Goal: Task Accomplishment & Management: Manage account settings

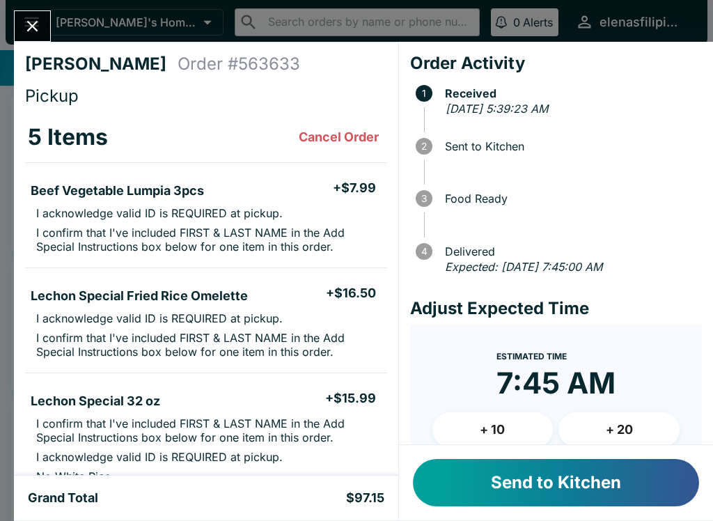
click at [495, 501] on button "Send to Kitchen" at bounding box center [556, 482] width 286 height 47
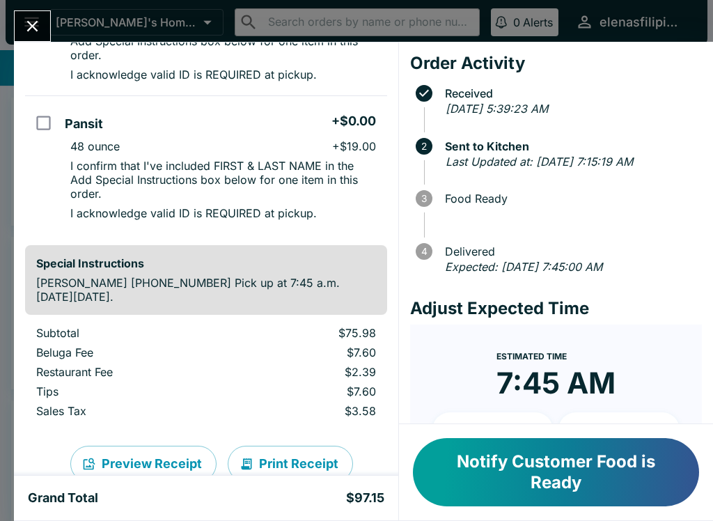
scroll to position [564, 0]
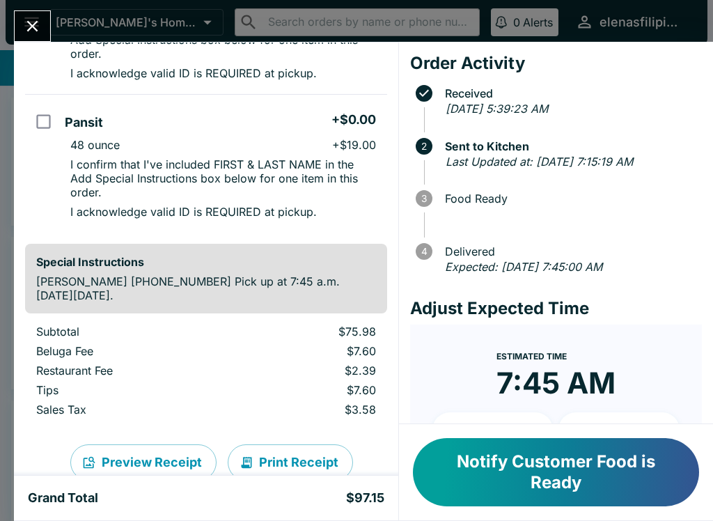
click at [38, 32] on icon "Close" at bounding box center [32, 26] width 19 height 19
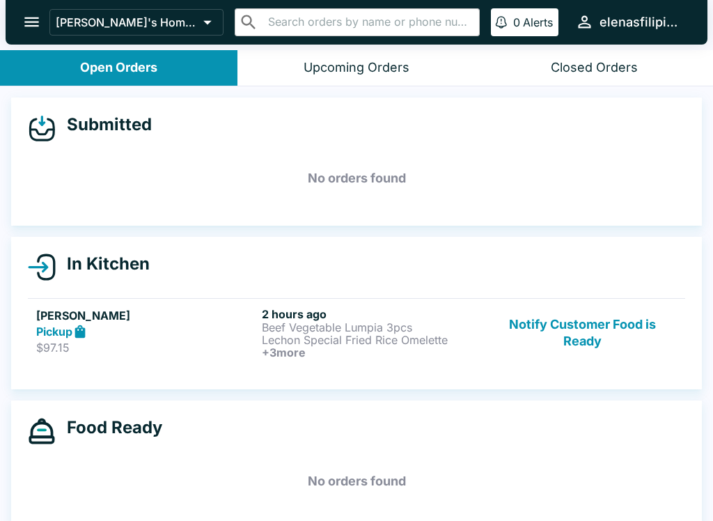
click at [24, 32] on button "open drawer" at bounding box center [32, 22] width 36 height 36
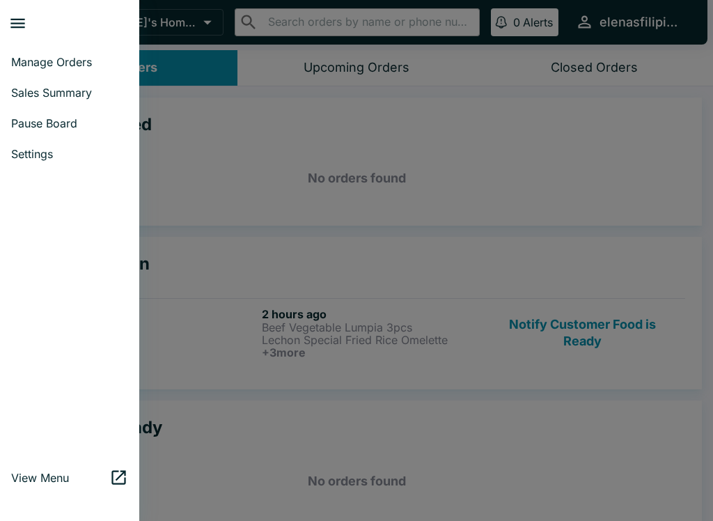
click at [23, 124] on span "Pause Board" at bounding box center [69, 123] width 117 height 14
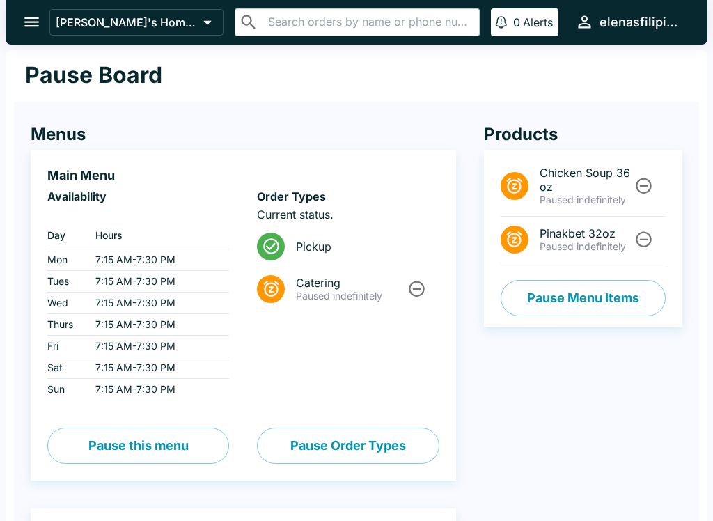
click at [648, 249] on icon "Unpause" at bounding box center [643, 239] width 19 height 19
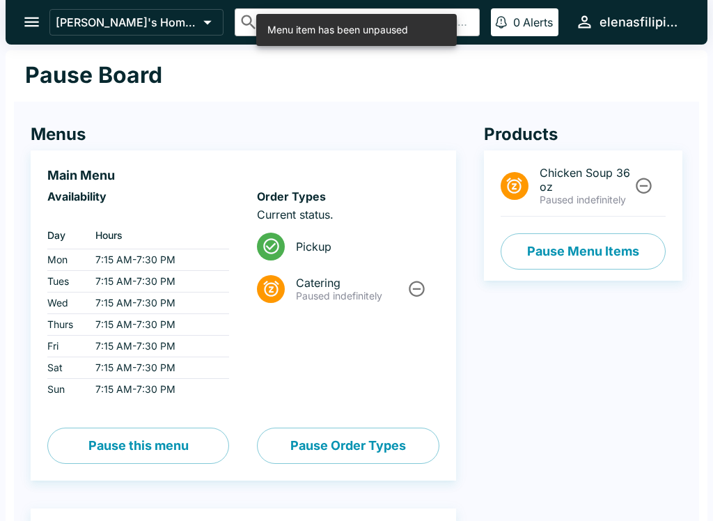
click at [645, 187] on icon "Unpause" at bounding box center [644, 186] width 16 height 16
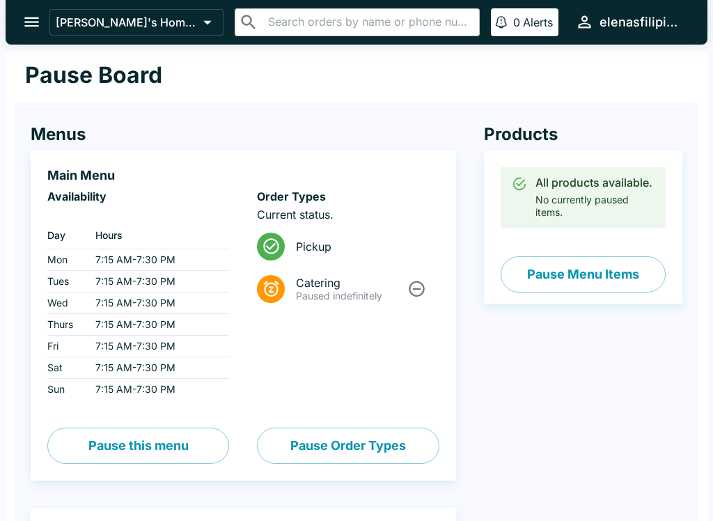
click at [532, 292] on button "Pause Menu Items" at bounding box center [583, 274] width 165 height 36
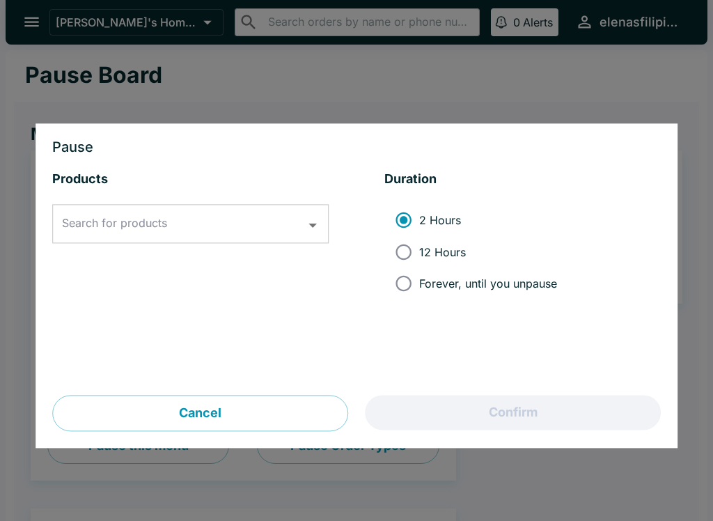
click at [81, 237] on input "Search for products" at bounding box center [179, 224] width 243 height 26
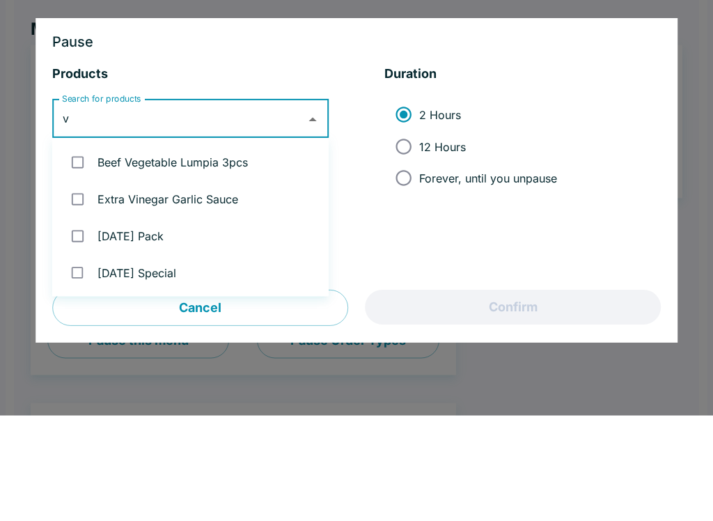
type input "ve"
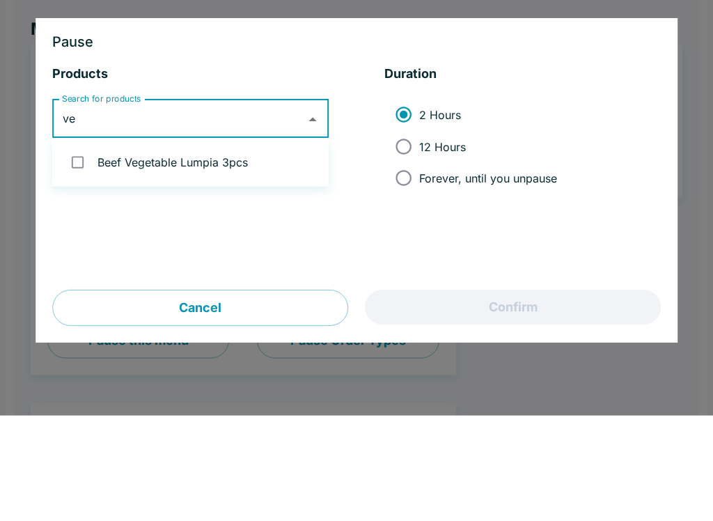
click at [83, 253] on input "checkbox" at bounding box center [77, 267] width 29 height 29
checkbox input "true"
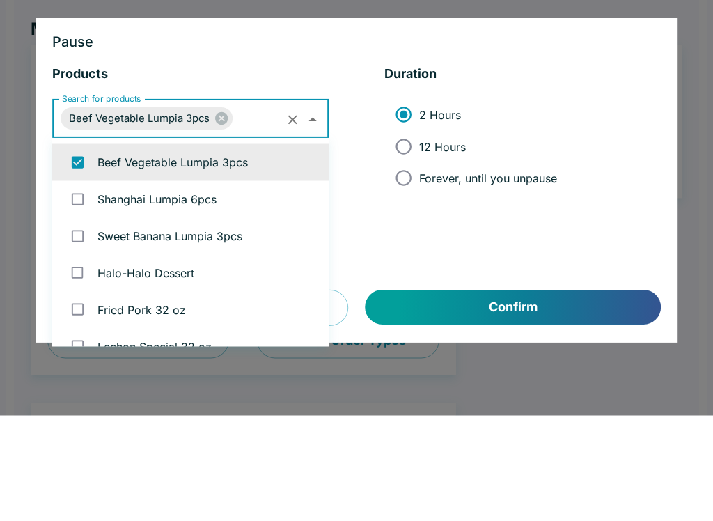
click at [403, 268] on input "Forever, until you unpause" at bounding box center [403, 283] width 31 height 31
radio input "true"
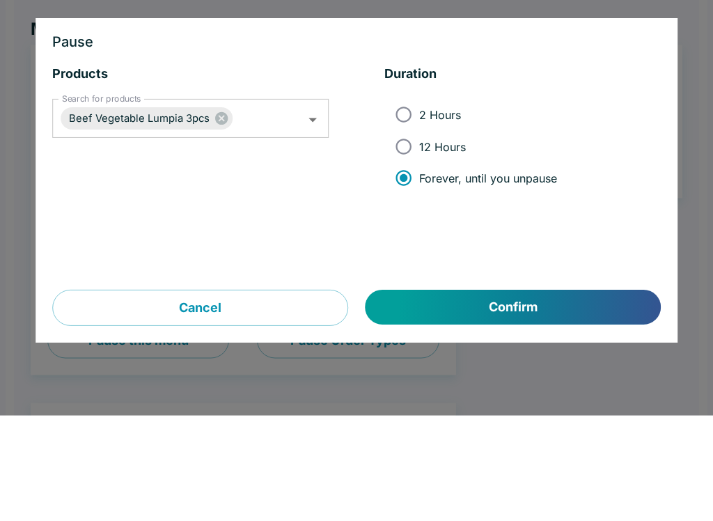
scroll to position [106, 0]
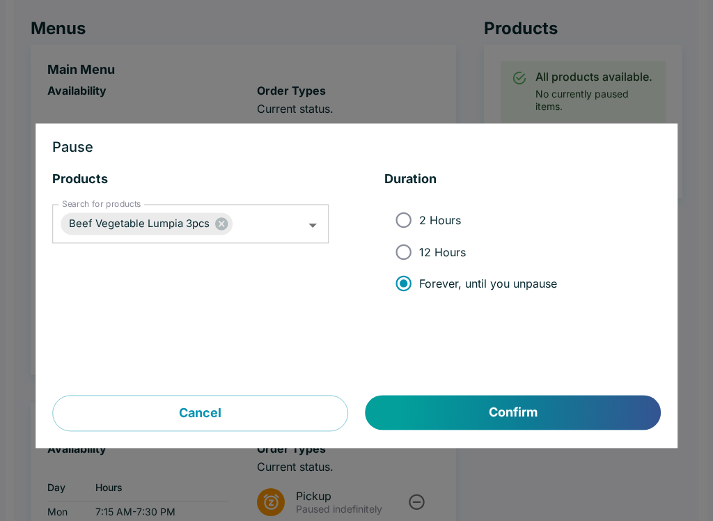
click at [478, 404] on button "Confirm" at bounding box center [513, 413] width 295 height 35
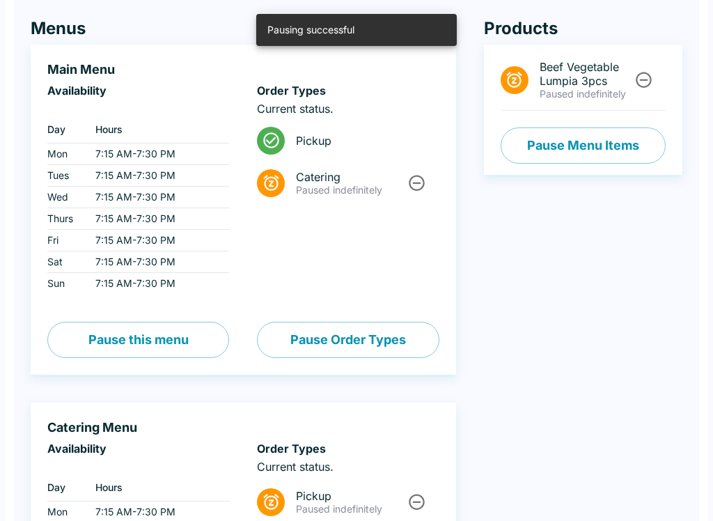
scroll to position [0, 0]
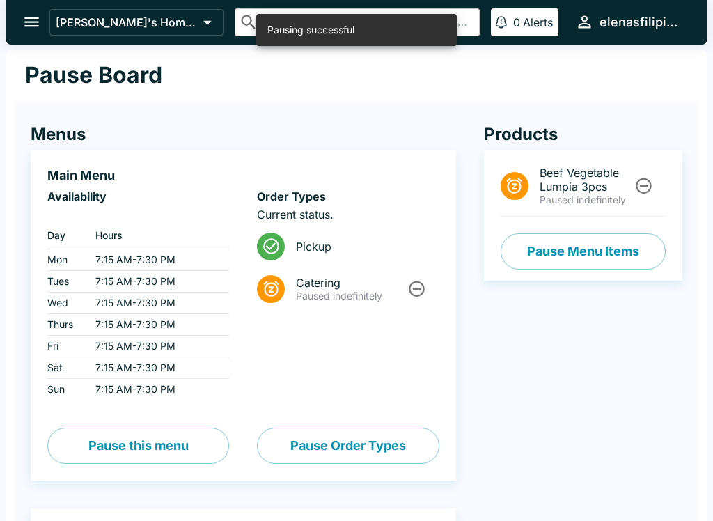
click at [29, 19] on icon "open drawer" at bounding box center [31, 22] width 19 height 19
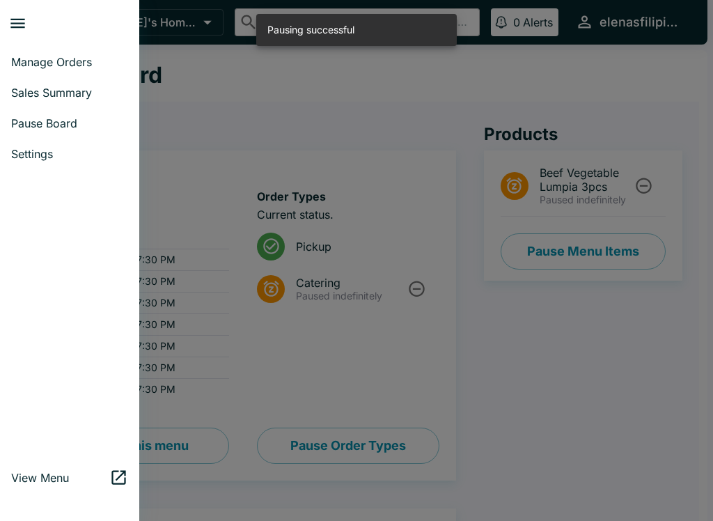
click at [40, 63] on span "Manage Orders" at bounding box center [69, 62] width 117 height 14
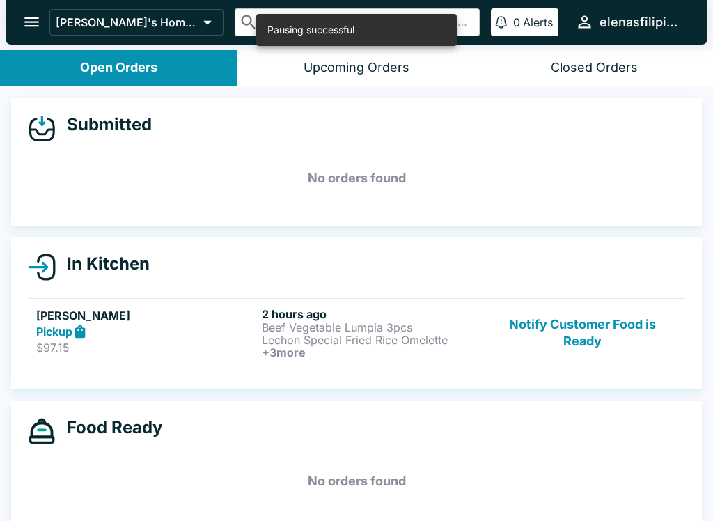
click at [563, 325] on button "Notify Customer Food is Ready" at bounding box center [582, 333] width 189 height 52
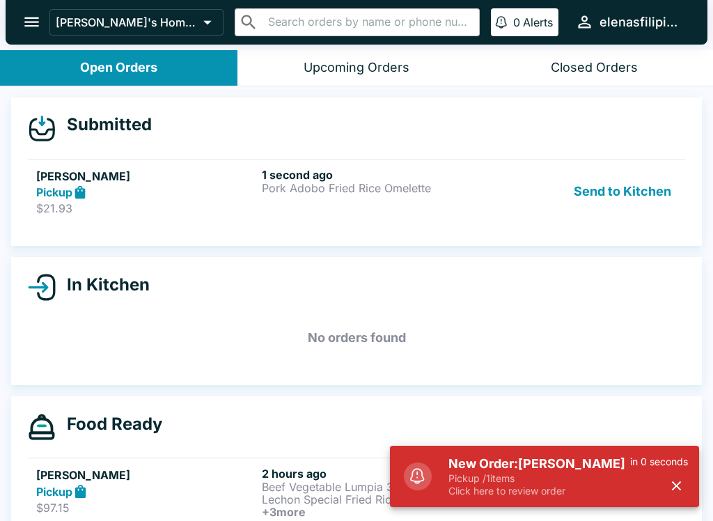
click at [528, 494] on p "Click here to review order" at bounding box center [539, 491] width 182 height 13
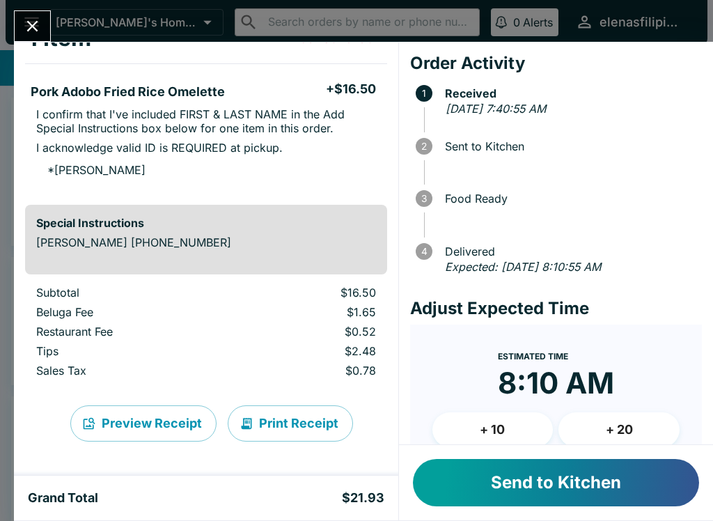
scroll to position [99, 0]
click at [452, 495] on button "Send to Kitchen" at bounding box center [556, 482] width 286 height 47
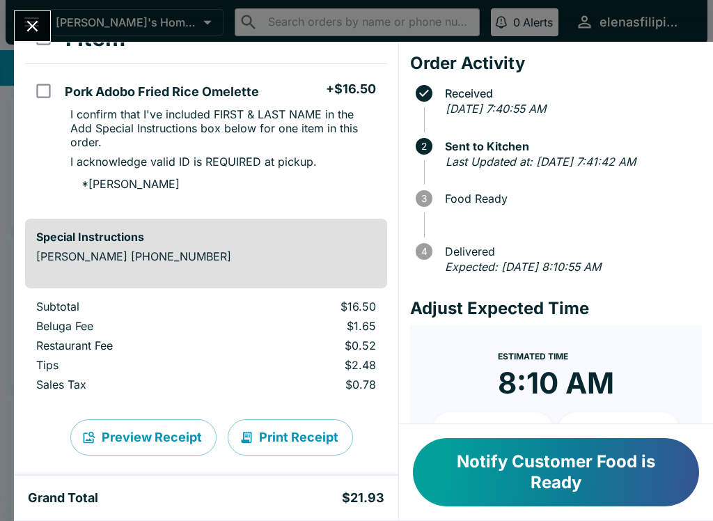
click at [547, 472] on button "Notify Customer Food is Ready" at bounding box center [556, 472] width 286 height 68
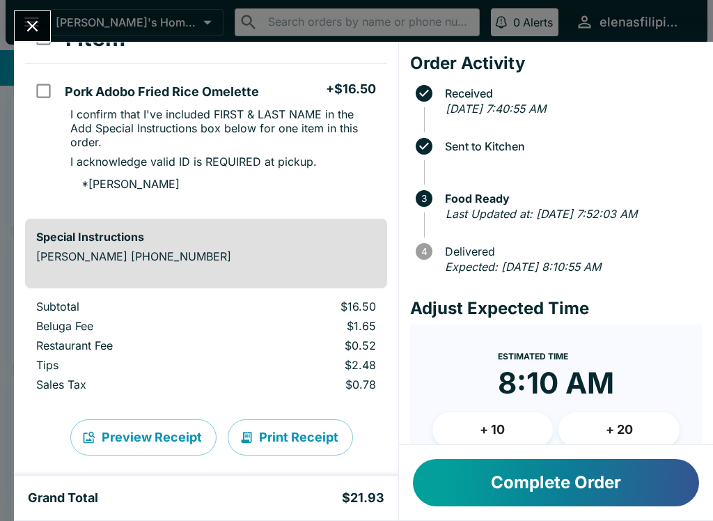
click at [19, 22] on button "Close" at bounding box center [33, 26] width 36 height 30
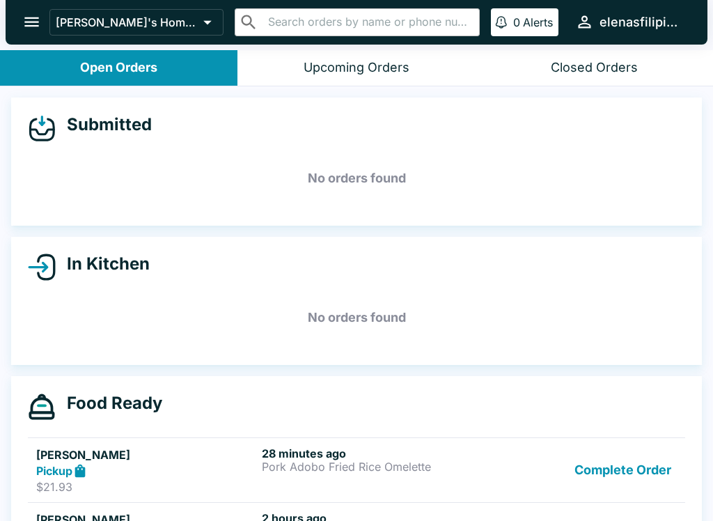
click at [579, 67] on div "Closed Orders" at bounding box center [594, 68] width 87 height 16
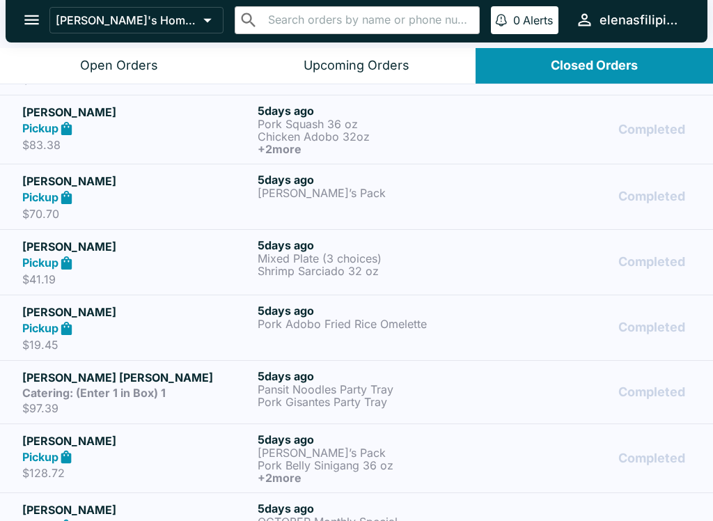
scroll to position [4087, 0]
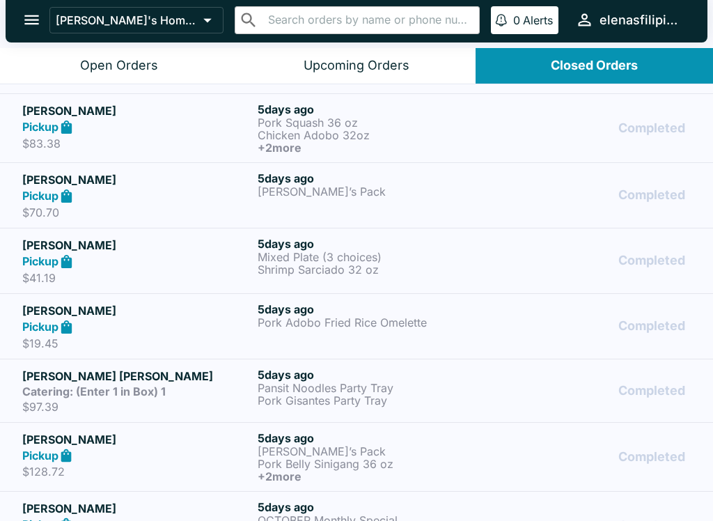
click at [66, 401] on p "$97.39" at bounding box center [137, 407] width 230 height 14
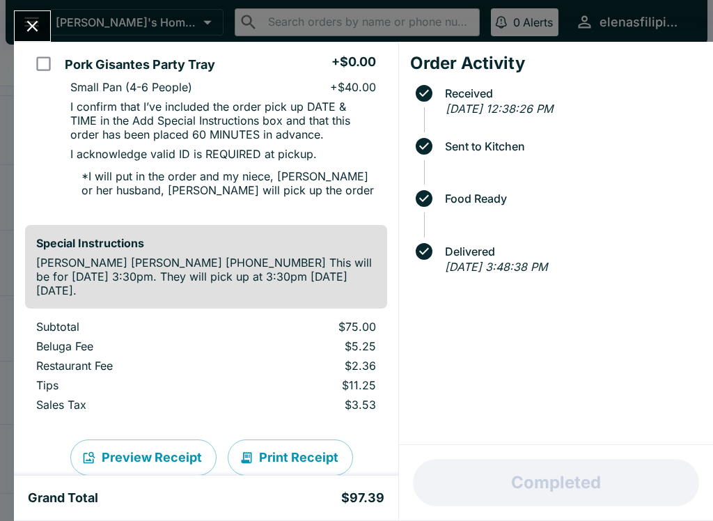
scroll to position [338, 0]
